Goal: Transaction & Acquisition: Purchase product/service

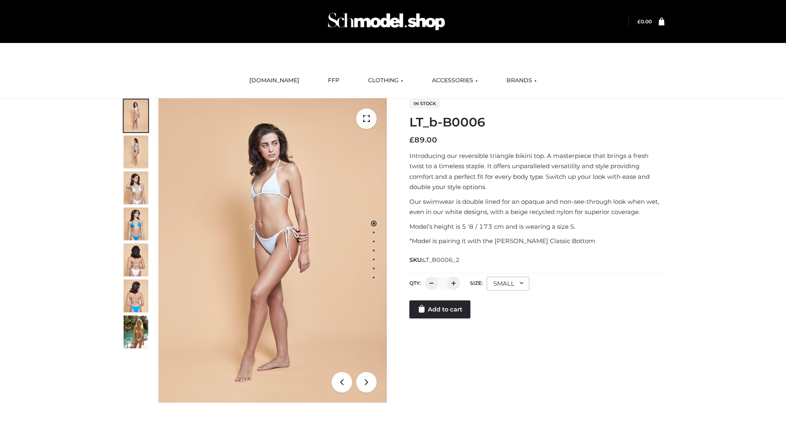
click at [440, 318] on link "Add to cart" at bounding box center [439, 309] width 61 height 18
